Goal: Task Accomplishment & Management: Manage account settings

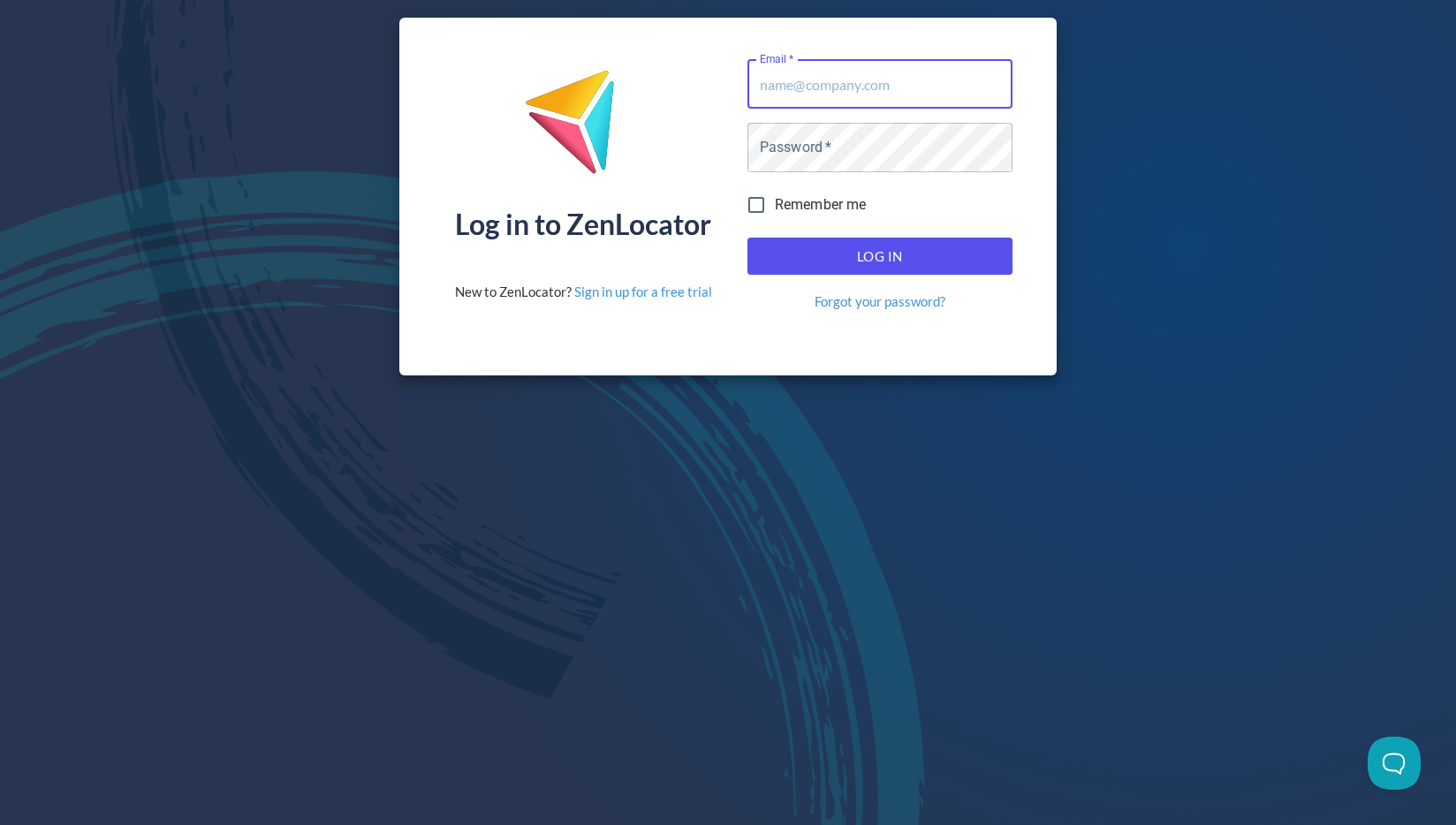
click at [825, 82] on input "Email   *" at bounding box center [880, 84] width 265 height 49
click at [0, 824] on com-1password-button at bounding box center [0, 825] width 0 height 0
type input "[EMAIL_ADDRESS][DOMAIN_NAME]"
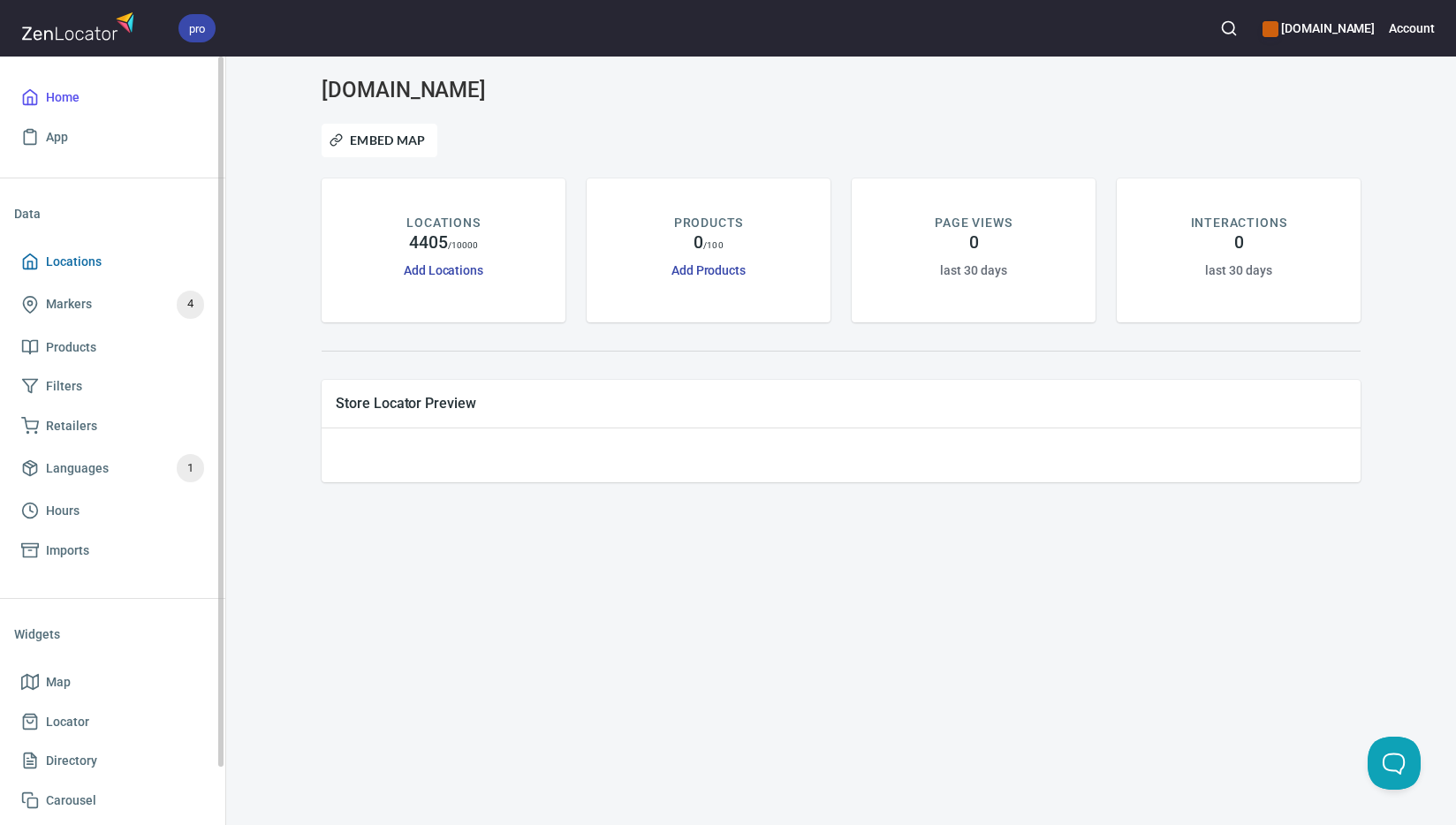
click at [89, 265] on span "Locations" at bounding box center [74, 262] width 56 height 22
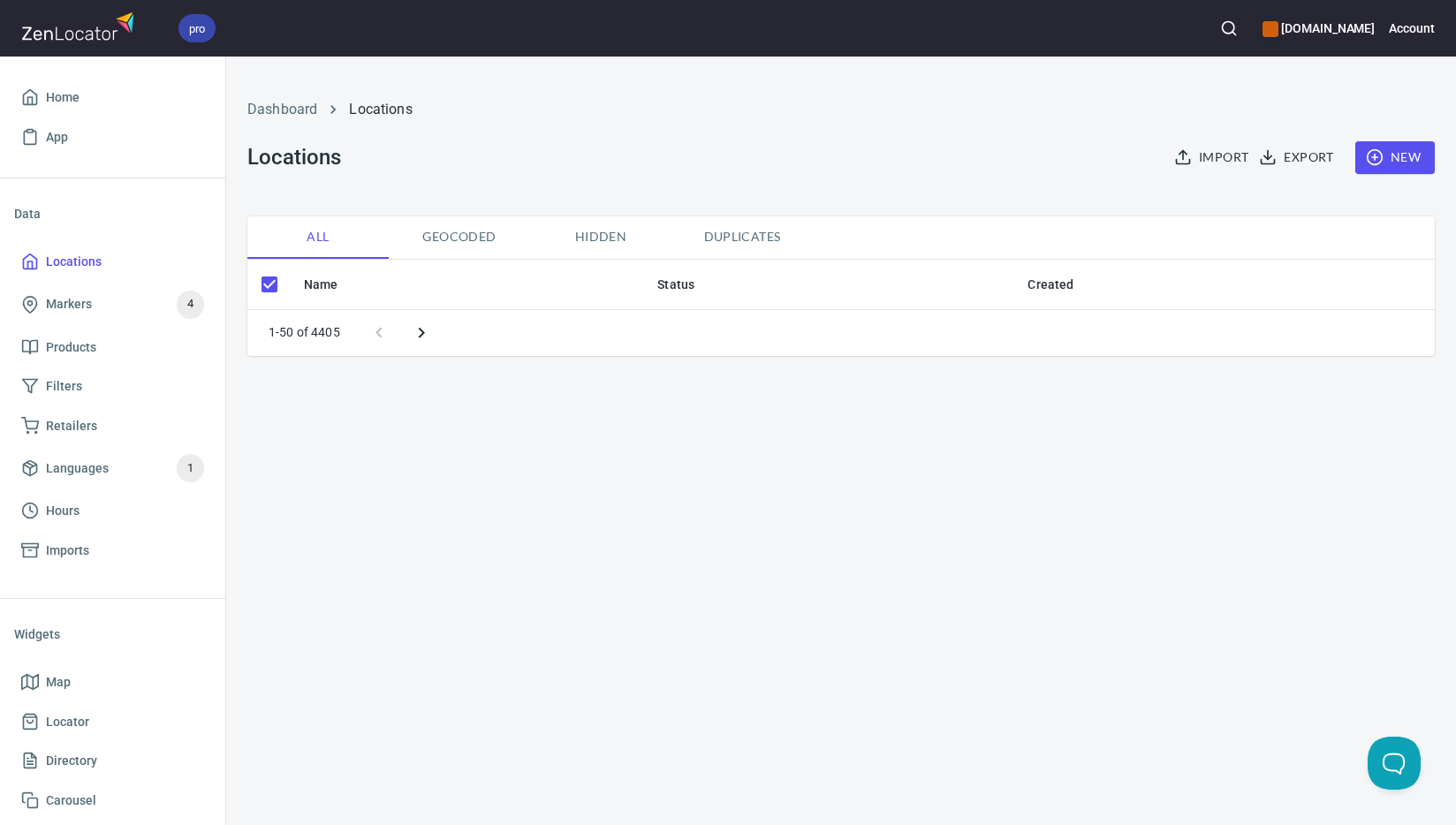
click at [1404, 164] on span "New" at bounding box center [1395, 157] width 51 height 22
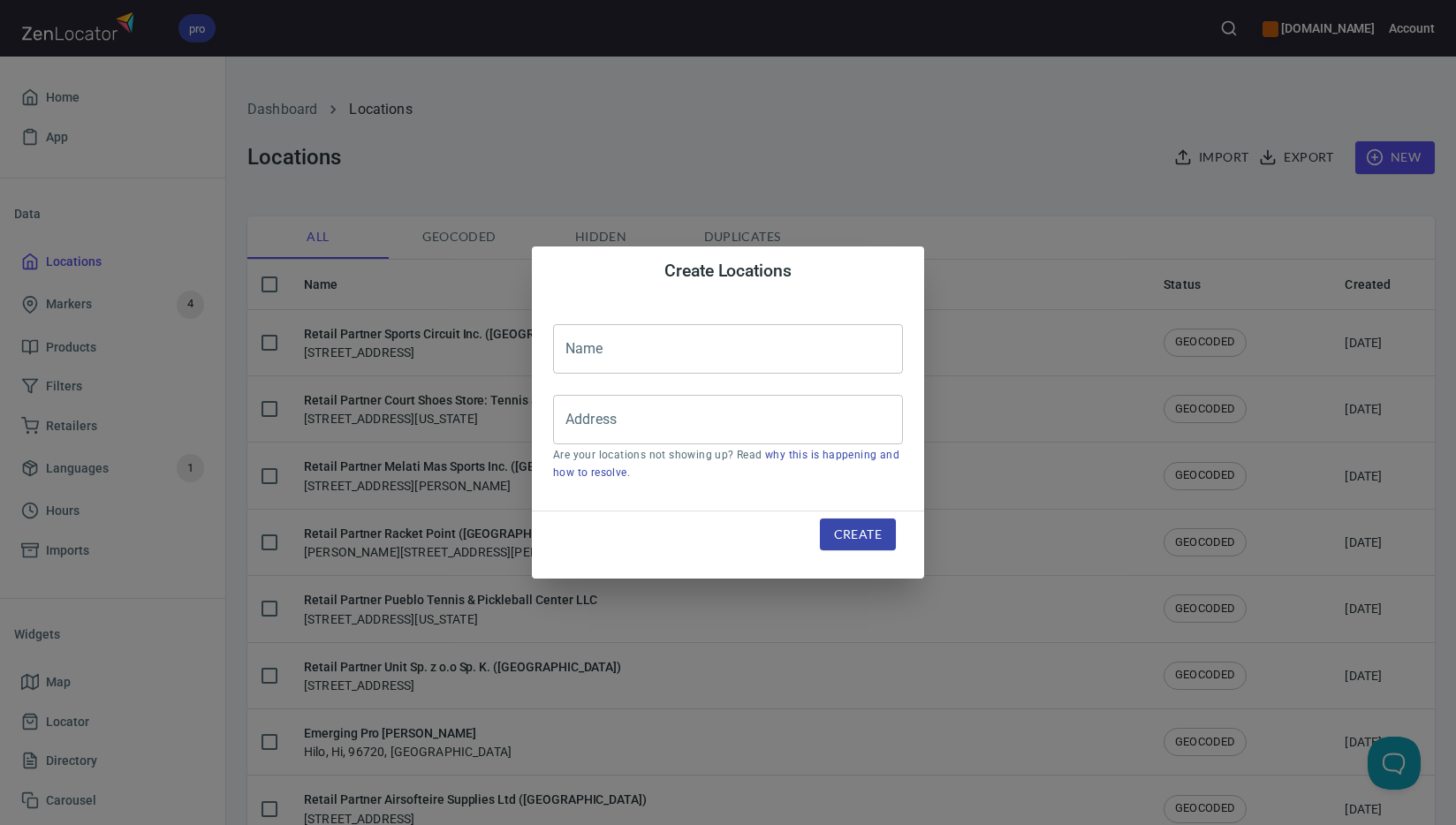
checkbox input "false"
click at [735, 366] on input "text" at bounding box center [728, 349] width 350 height 49
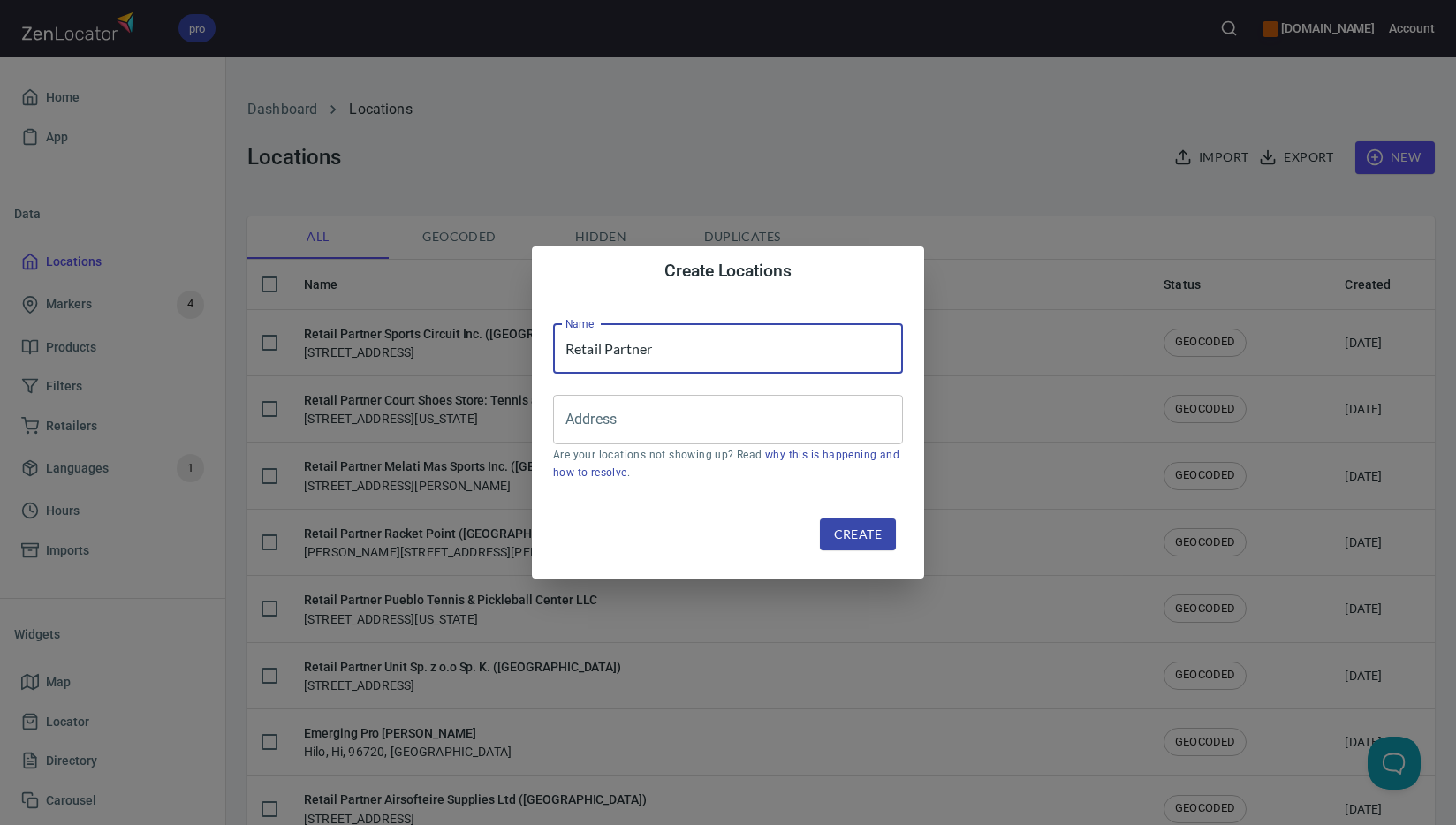
paste input "[PERSON_NAME] Co., Ltd ([GEOGRAPHIC_DATA])"
type input "Retail Partner [PERSON_NAME] Co., Ltd ([GEOGRAPHIC_DATA])"
click at [823, 435] on input "Address" at bounding box center [714, 419] width 307 height 33
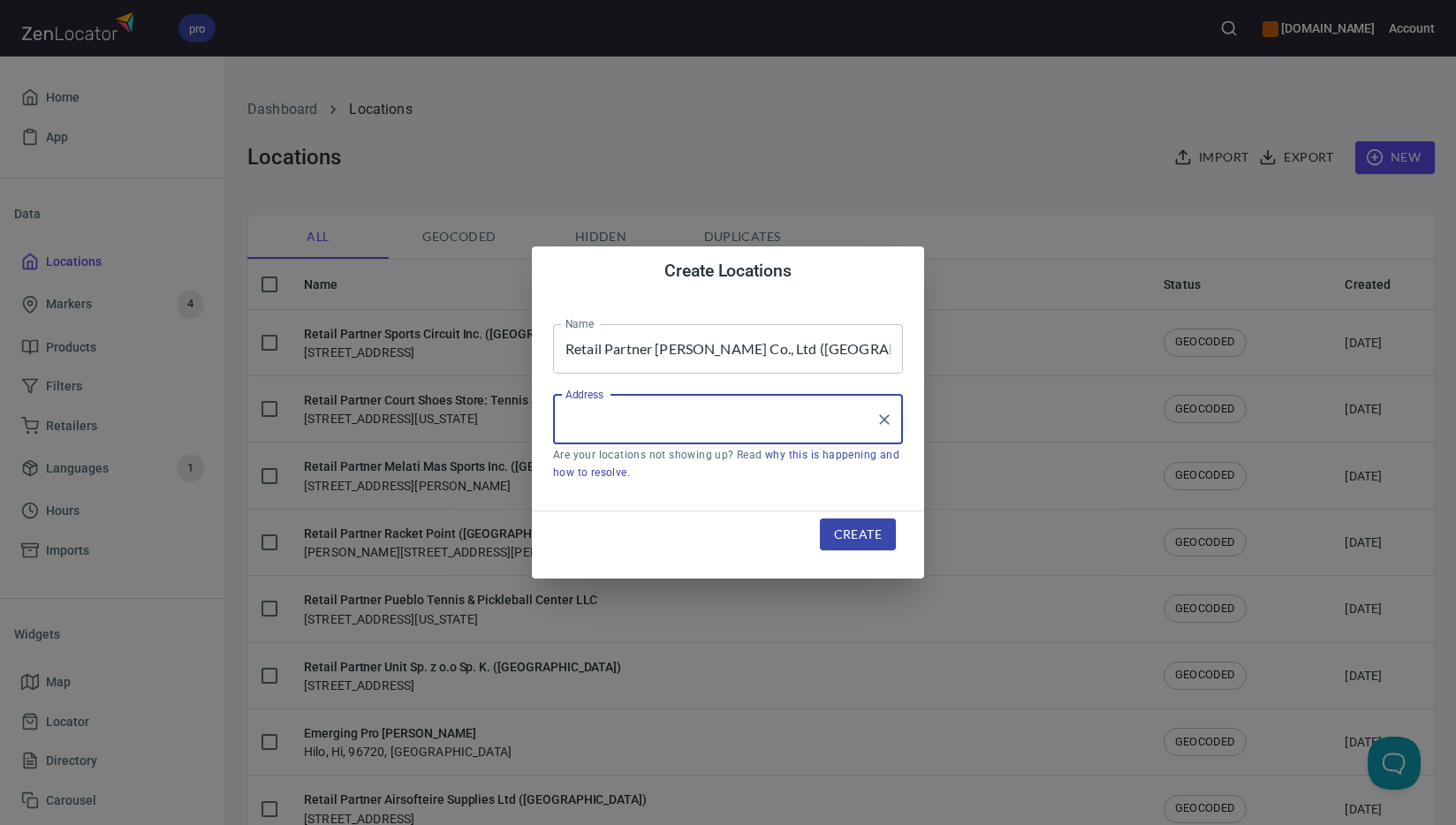
paste input "Zhuhai"
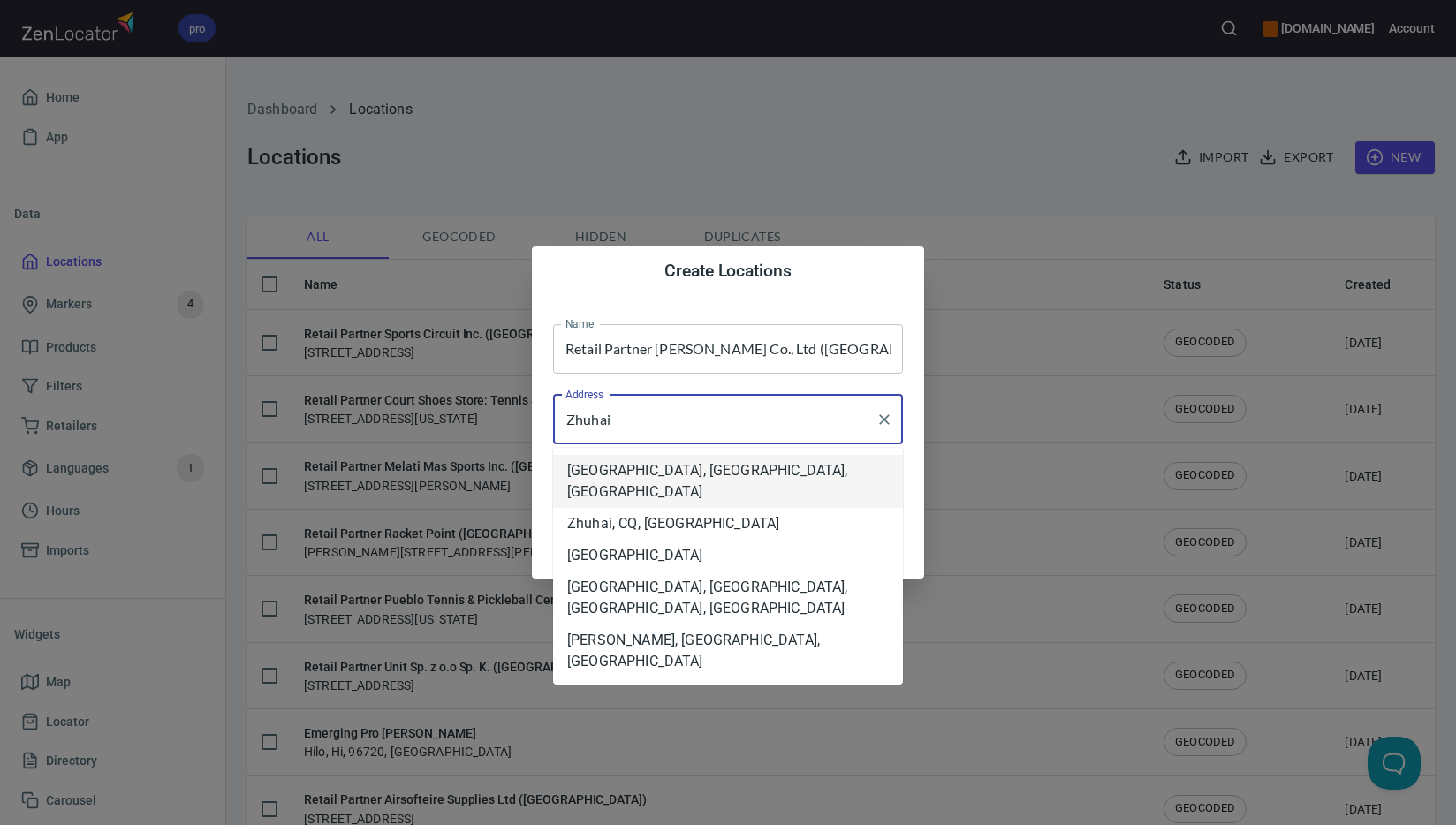
click at [858, 475] on li "[GEOGRAPHIC_DATA], [GEOGRAPHIC_DATA], [GEOGRAPHIC_DATA]" at bounding box center [728, 481] width 350 height 53
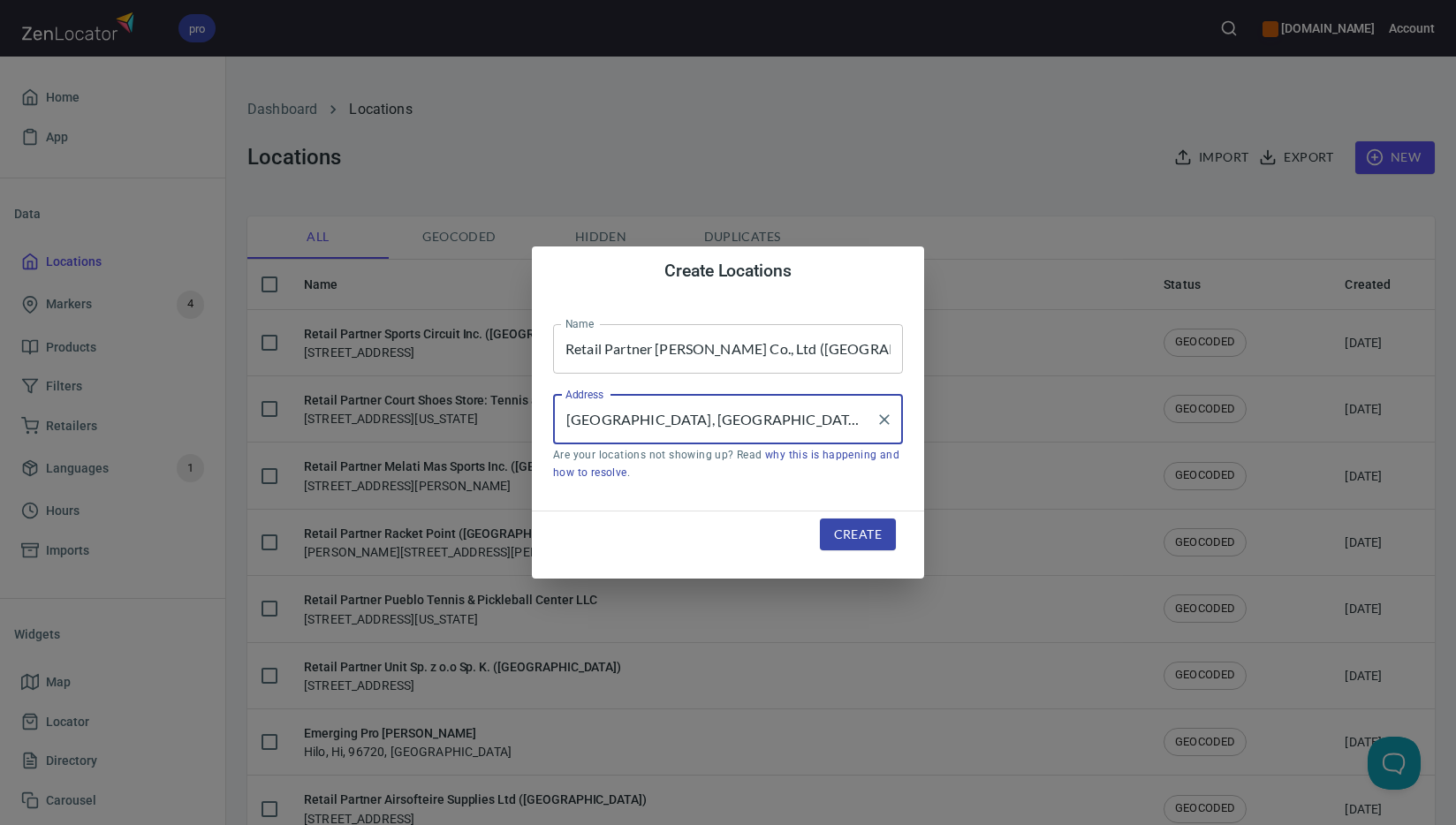
type input "[GEOGRAPHIC_DATA], [GEOGRAPHIC_DATA], [GEOGRAPHIC_DATA]"
click at [876, 531] on span "Create" at bounding box center [858, 534] width 47 height 22
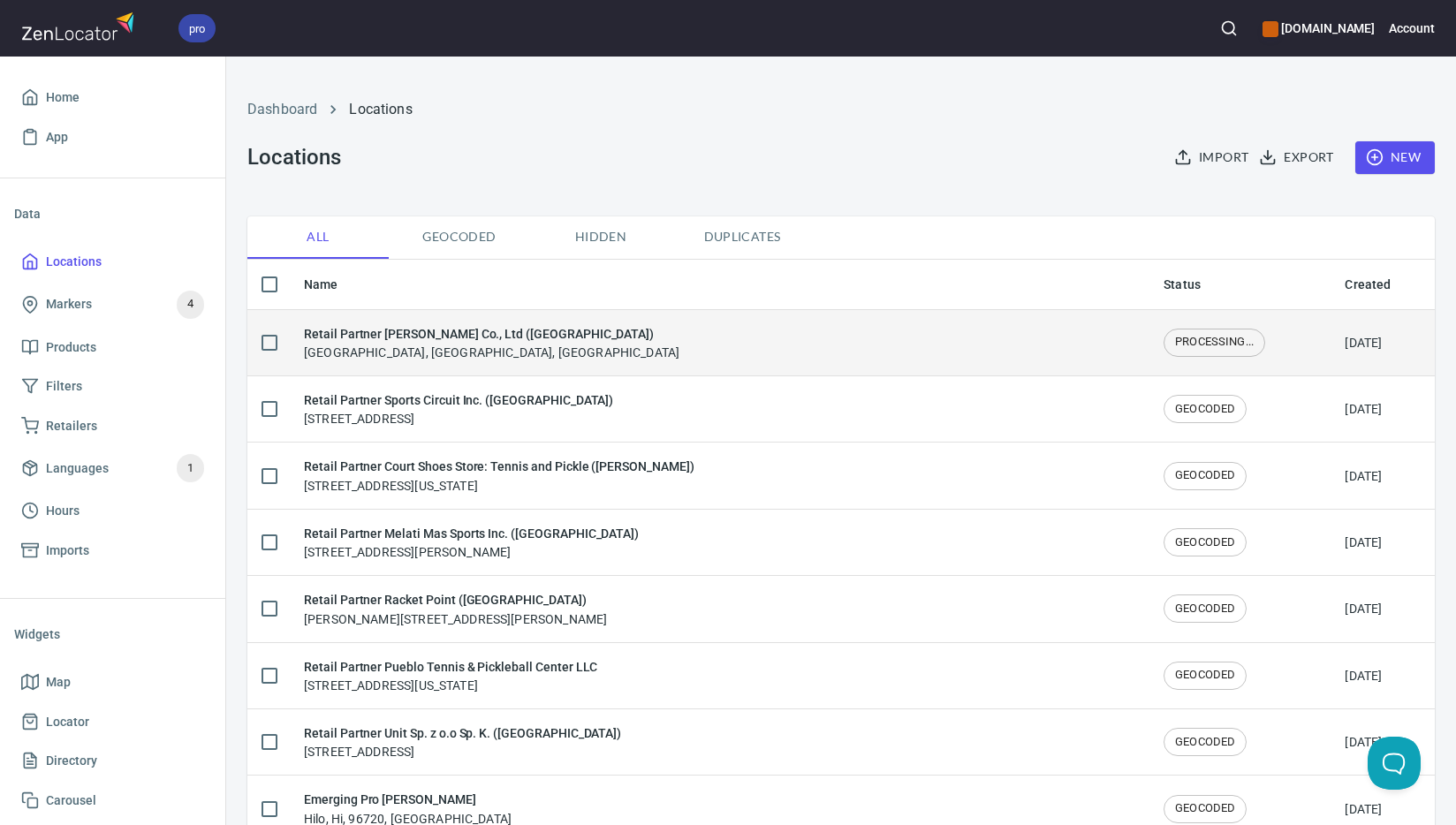
click at [652, 354] on div "Retail Partner [PERSON_NAME] Co., Ltd ([GEOGRAPHIC_DATA]) [GEOGRAPHIC_DATA], [G…" at bounding box center [719, 343] width 831 height 37
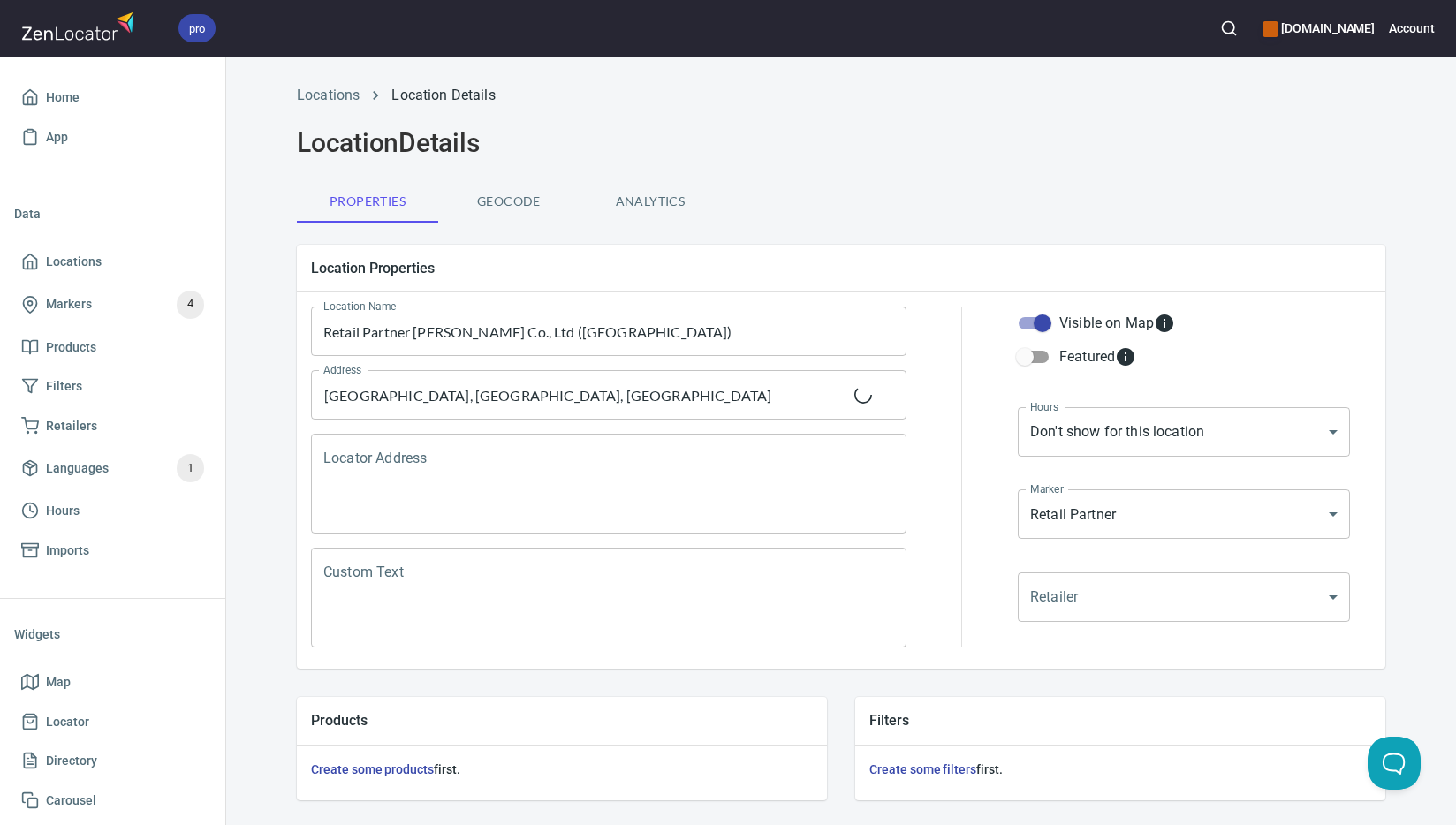
click at [602, 480] on textarea "Locator Address" at bounding box center [609, 484] width 571 height 67
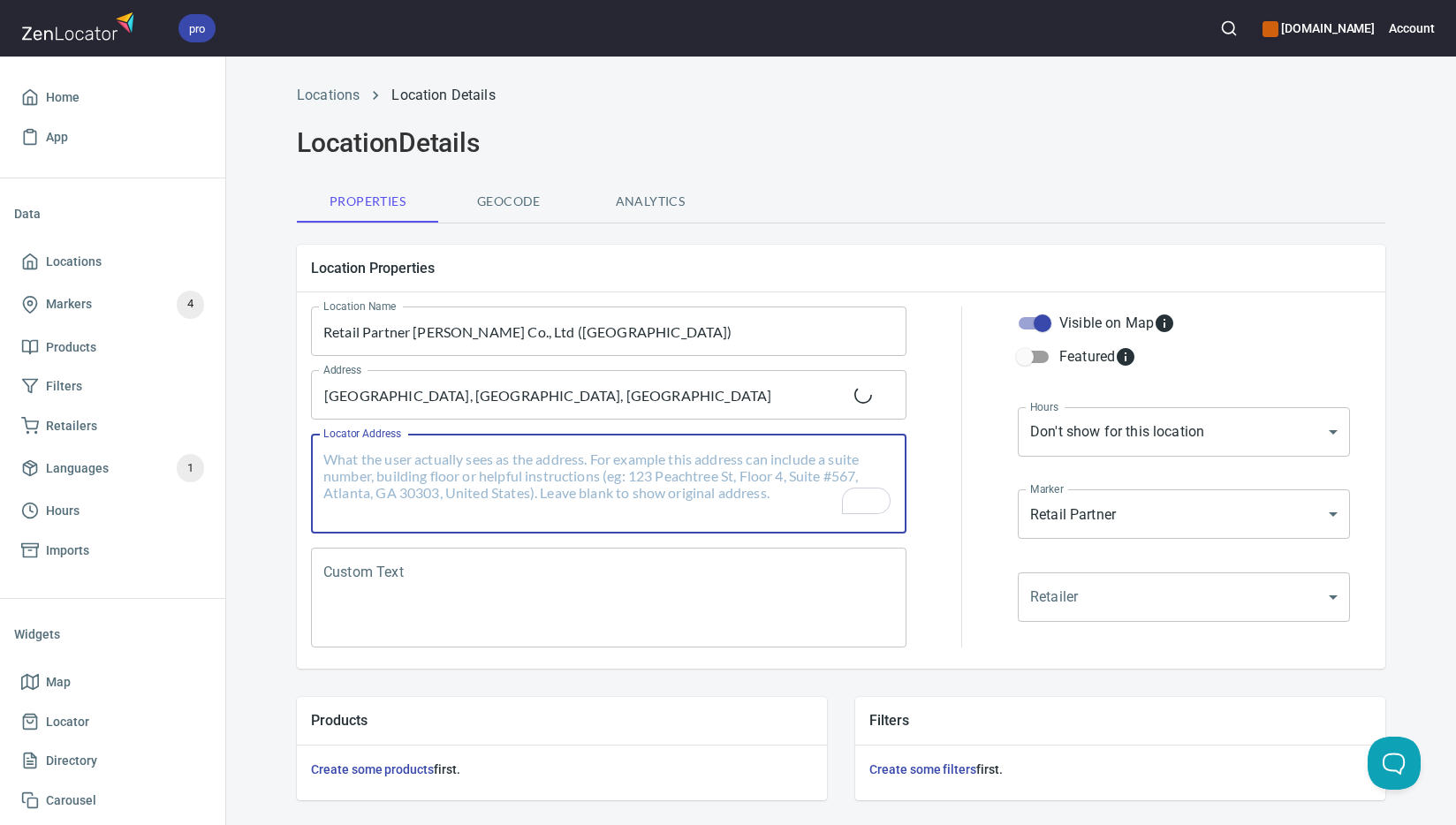
click at [865, 134] on h2 "Location Details" at bounding box center [841, 143] width 1088 height 31
click at [84, 257] on span "Locations" at bounding box center [74, 262] width 56 height 22
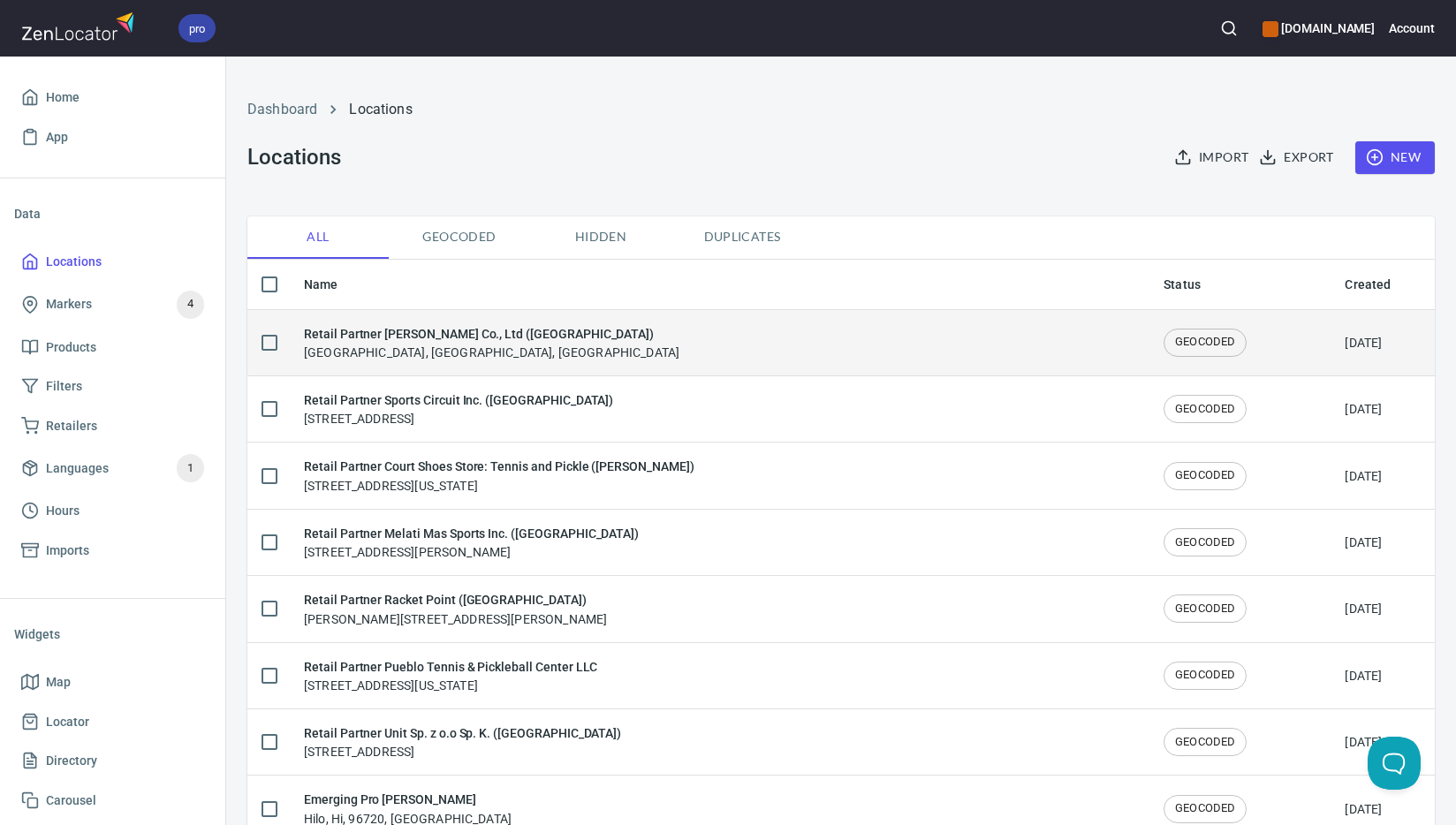
click at [536, 365] on td "Retail Partner [PERSON_NAME] Co., Ltd ([GEOGRAPHIC_DATA]) [GEOGRAPHIC_DATA], [G…" at bounding box center [719, 341] width 860 height 66
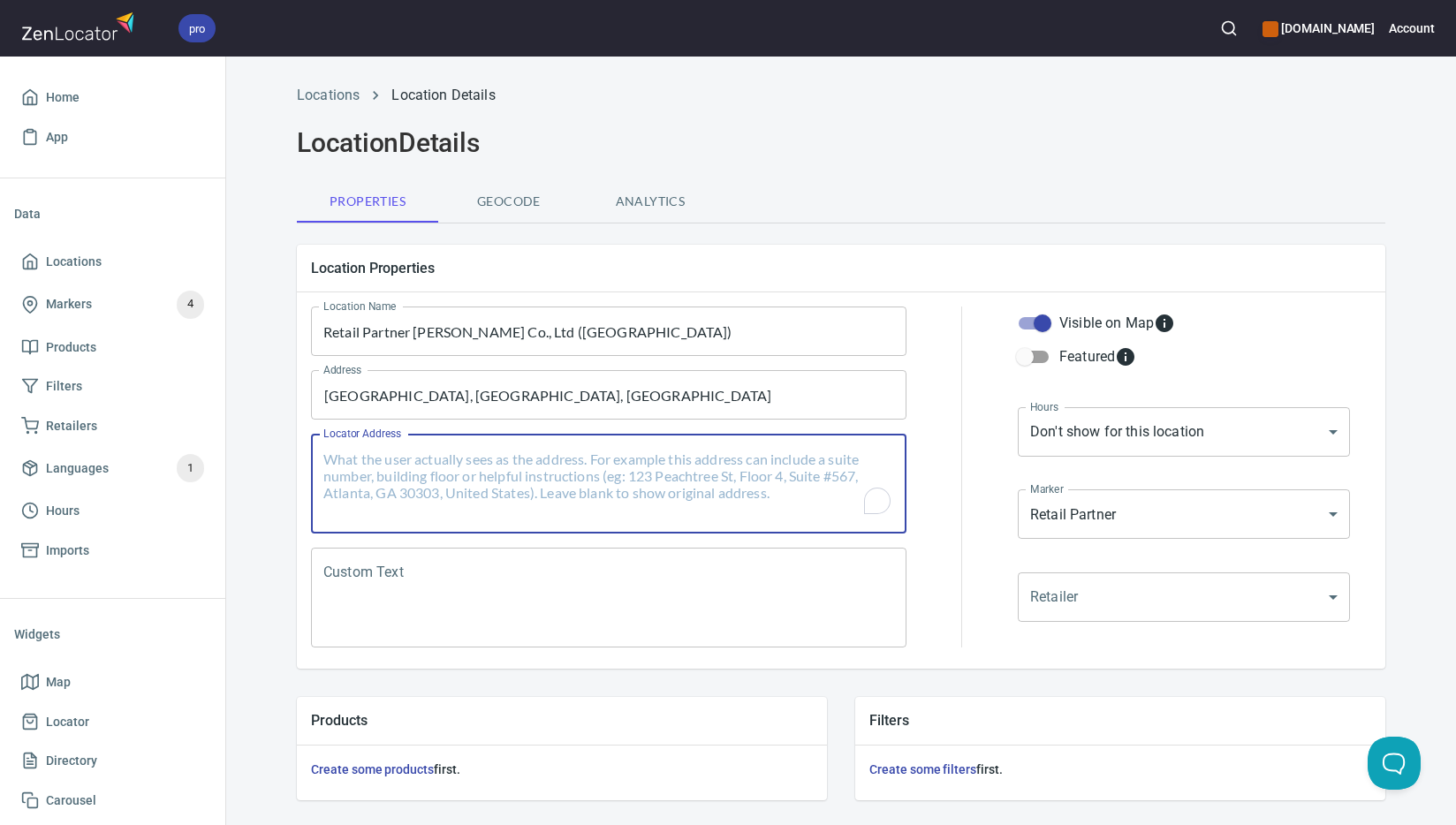
click at [518, 487] on textarea "Locator Address" at bounding box center [609, 484] width 571 height 67
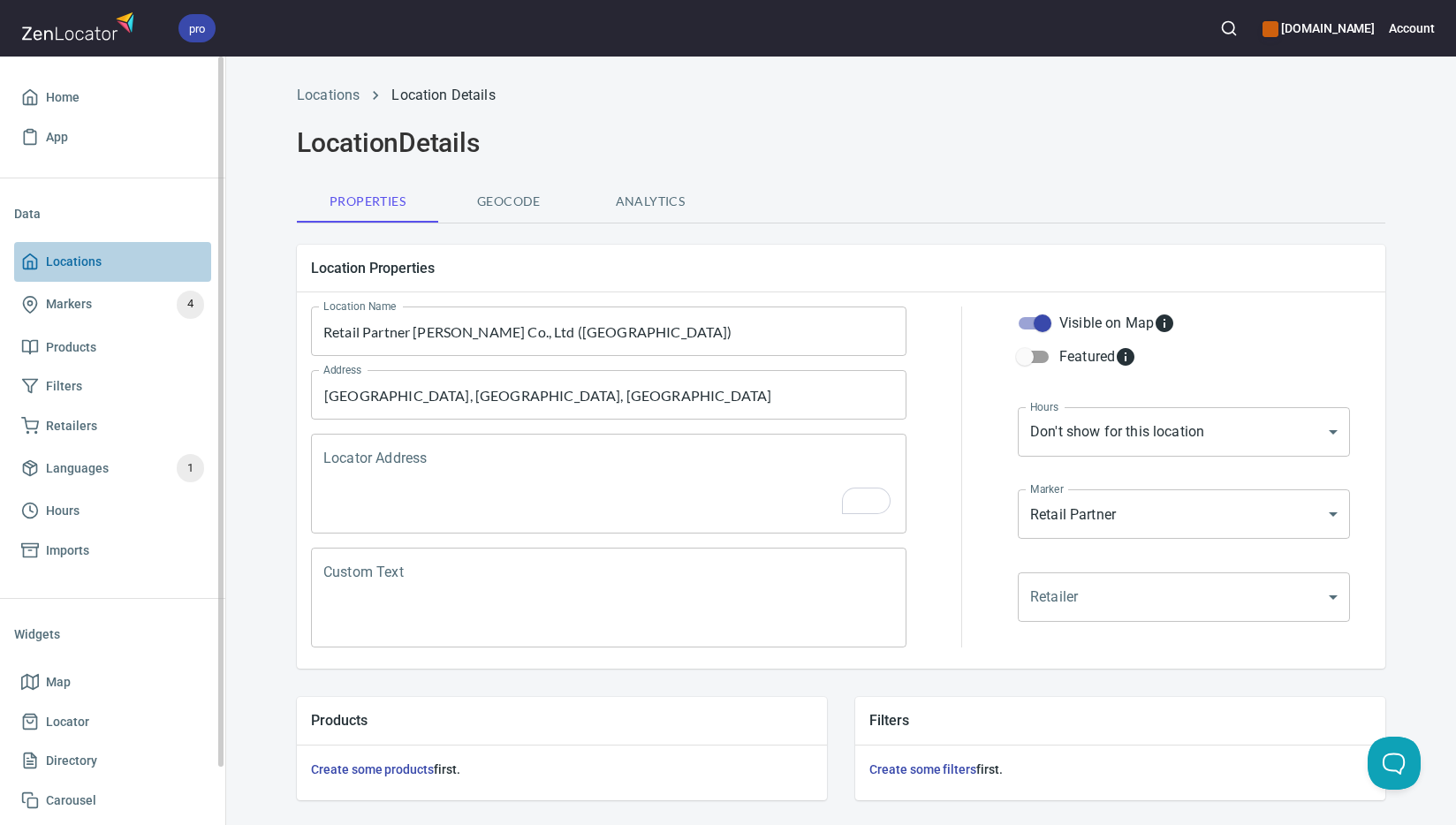
click at [84, 260] on span "Locations" at bounding box center [74, 262] width 56 height 22
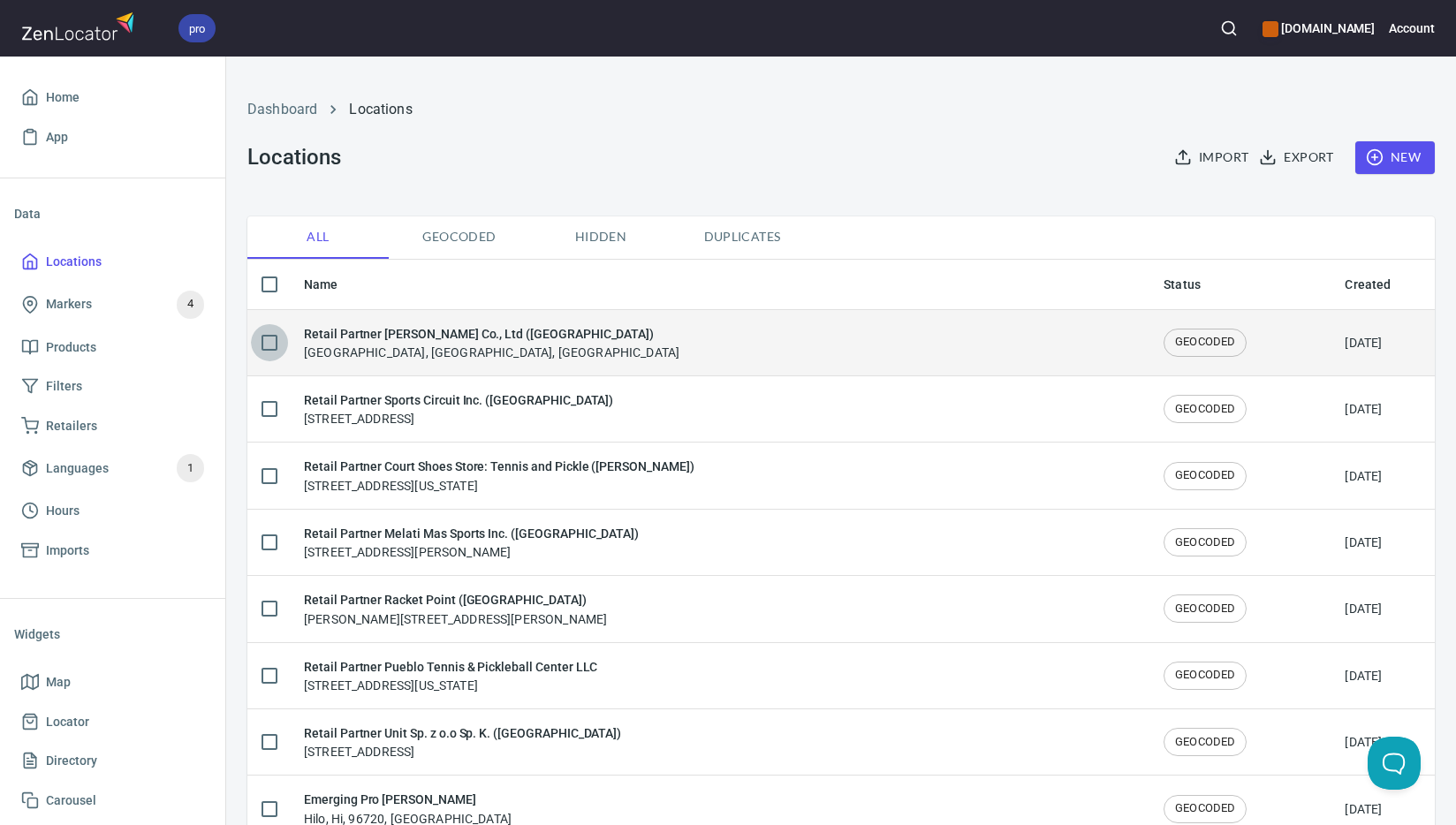
click at [264, 337] on input "checkbox" at bounding box center [270, 343] width 37 height 37
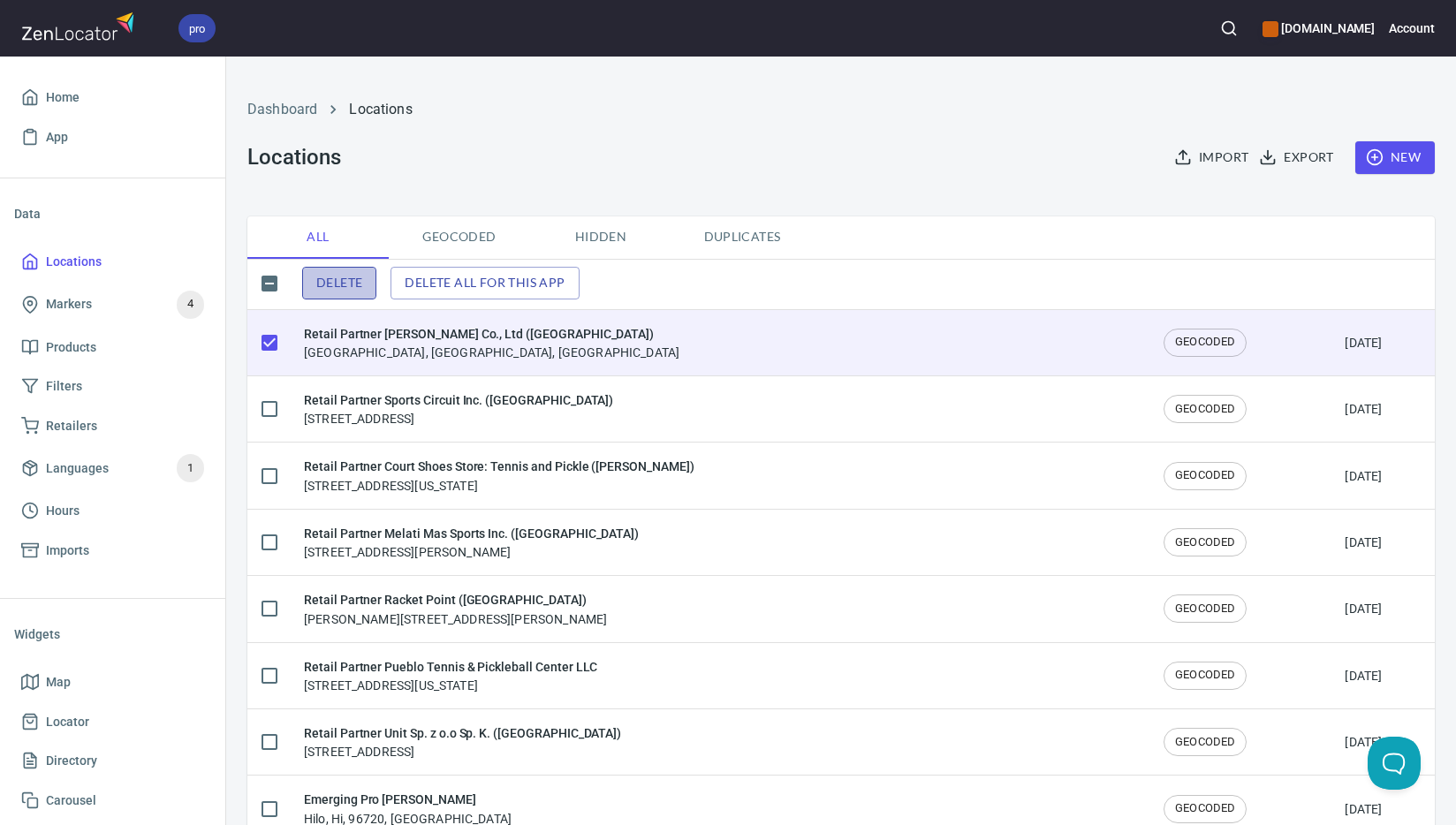
click at [350, 280] on span "Delete" at bounding box center [338, 283] width 46 height 22
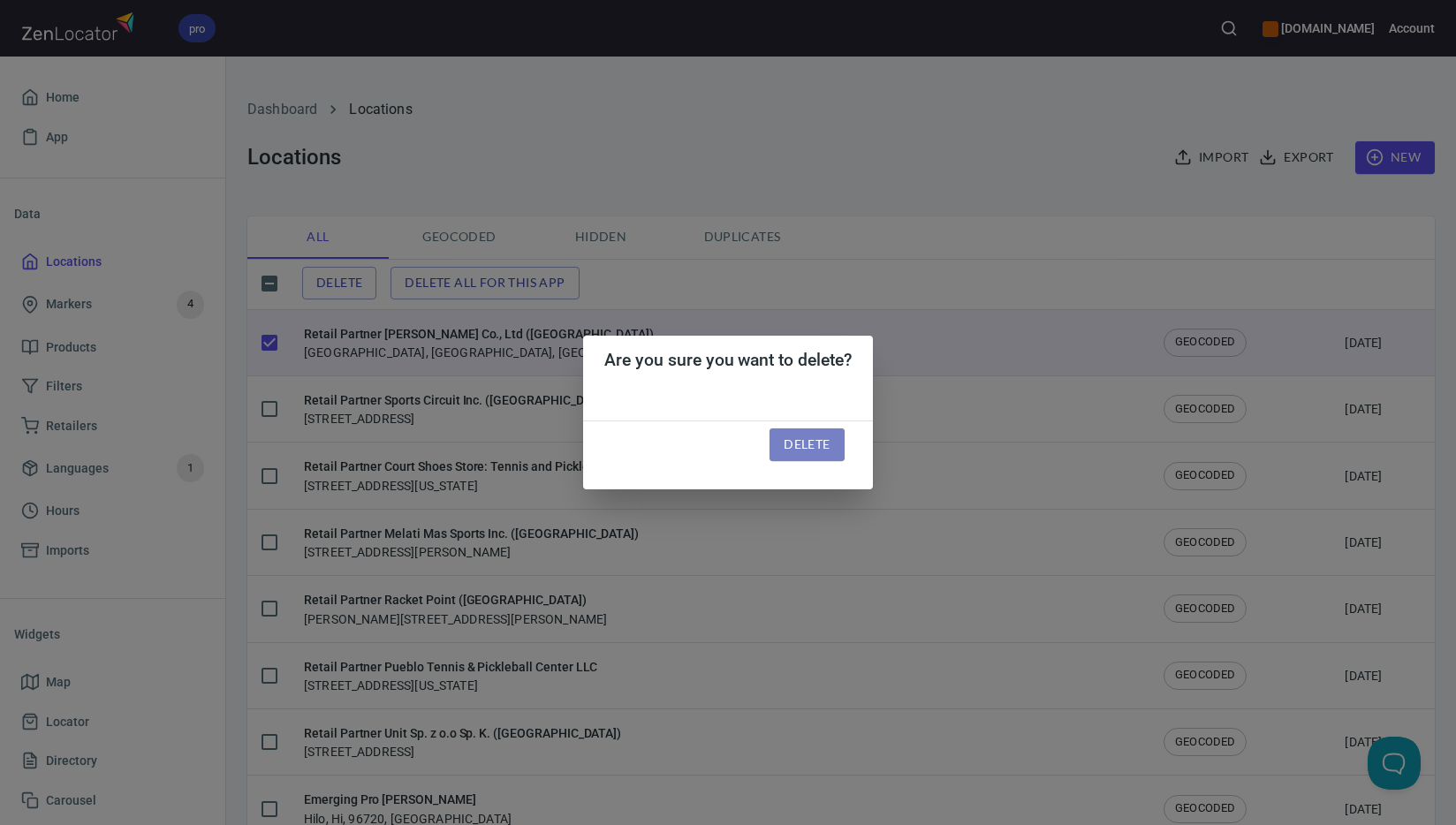
click at [819, 441] on span "Delete" at bounding box center [806, 444] width 46 height 22
checkbox input "false"
